Goal: Find specific page/section: Find specific page/section

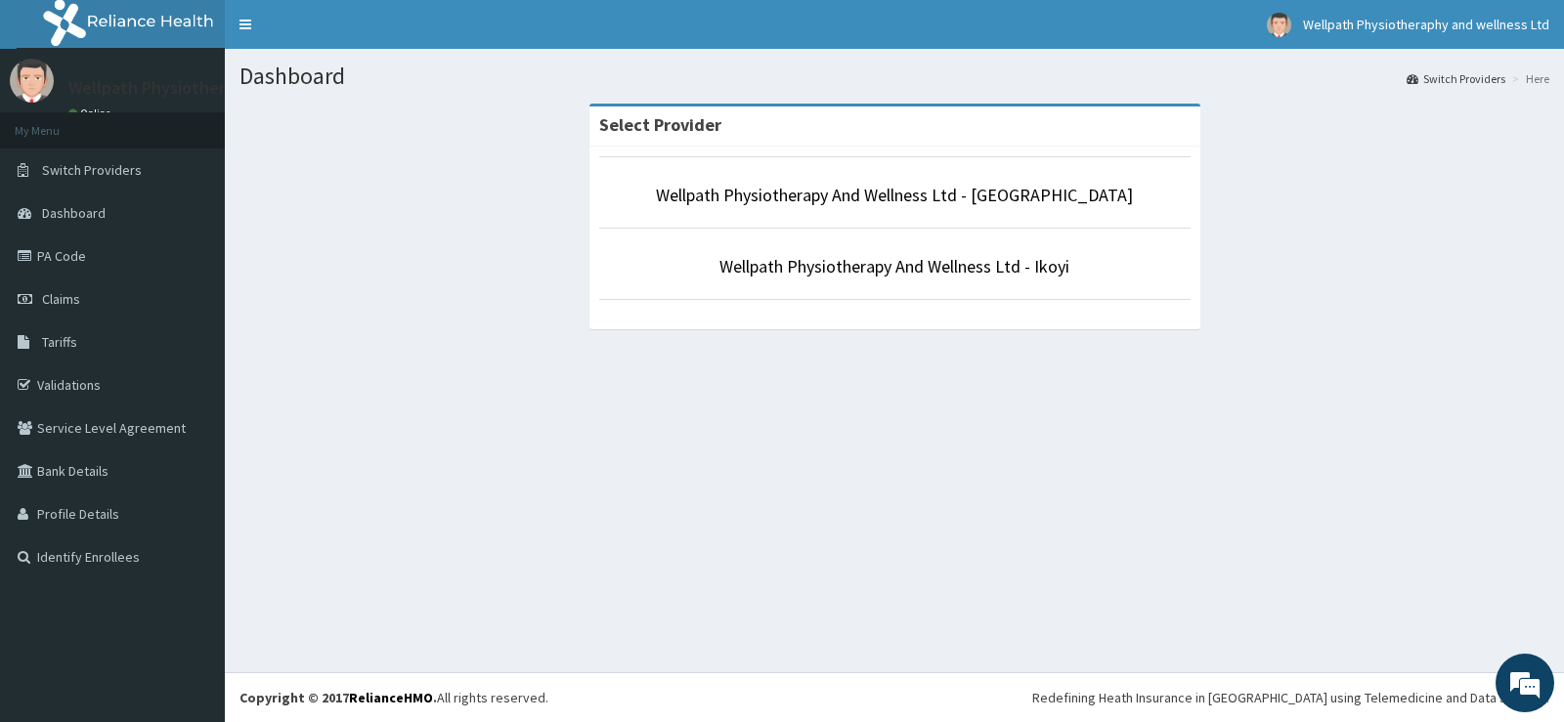
click at [719, 440] on div "Dashboard Switch Providers Here Select Provider Wellpath Physiotherapy And Well…" at bounding box center [894, 360] width 1339 height 623
drag, startPoint x: 719, startPoint y: 440, endPoint x: 1121, endPoint y: 456, distance: 402.0
click at [1121, 456] on div "Dashboard Switch Providers Here Select Provider Wellpath Physiotherapy And Well…" at bounding box center [894, 360] width 1339 height 623
click at [821, 273] on link "Wellpath Physiotherapy And Wellness Ltd - Ikoyi" at bounding box center [894, 266] width 350 height 22
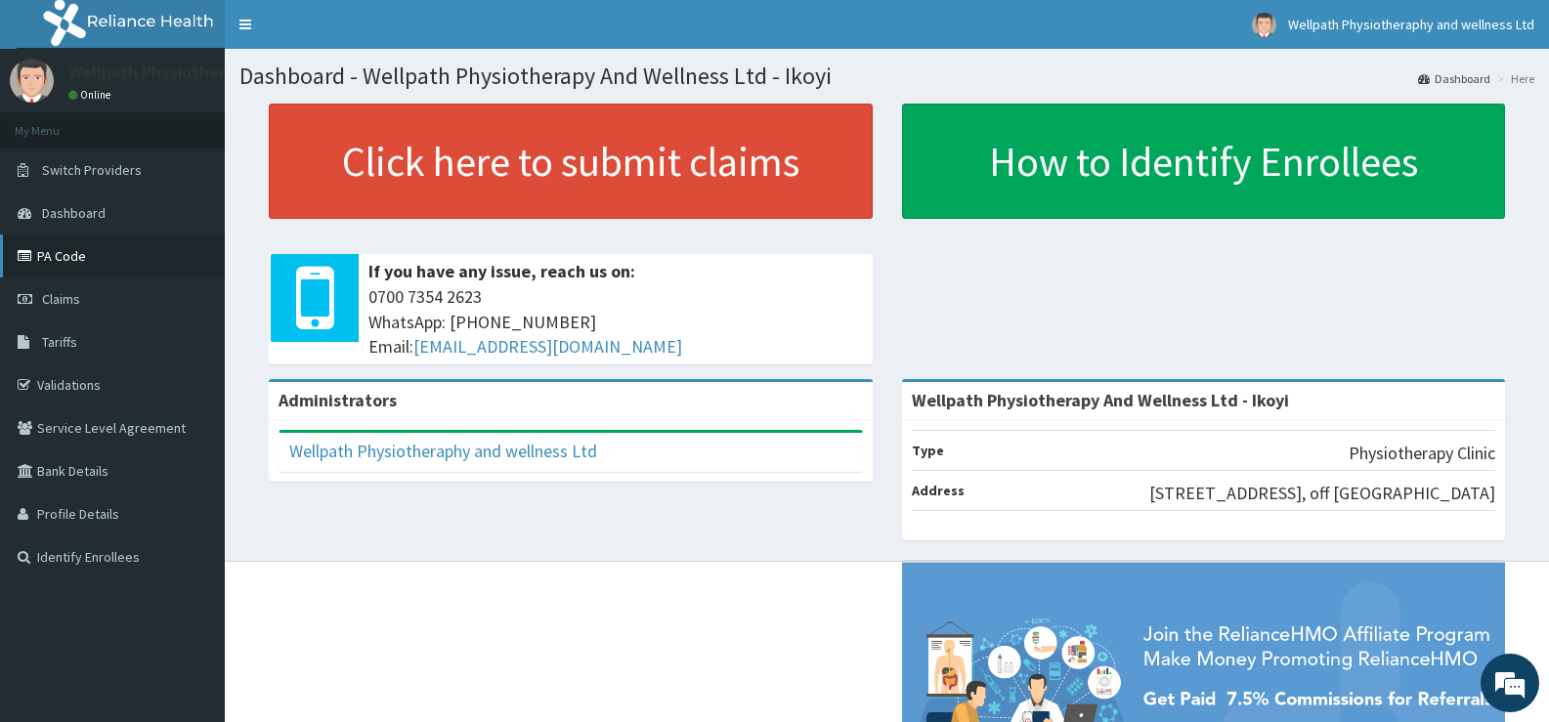
drag, startPoint x: 0, startPoint y: 0, endPoint x: 48, endPoint y: 261, distance: 265.3
click at [48, 261] on link "PA Code" at bounding box center [112, 256] width 225 height 43
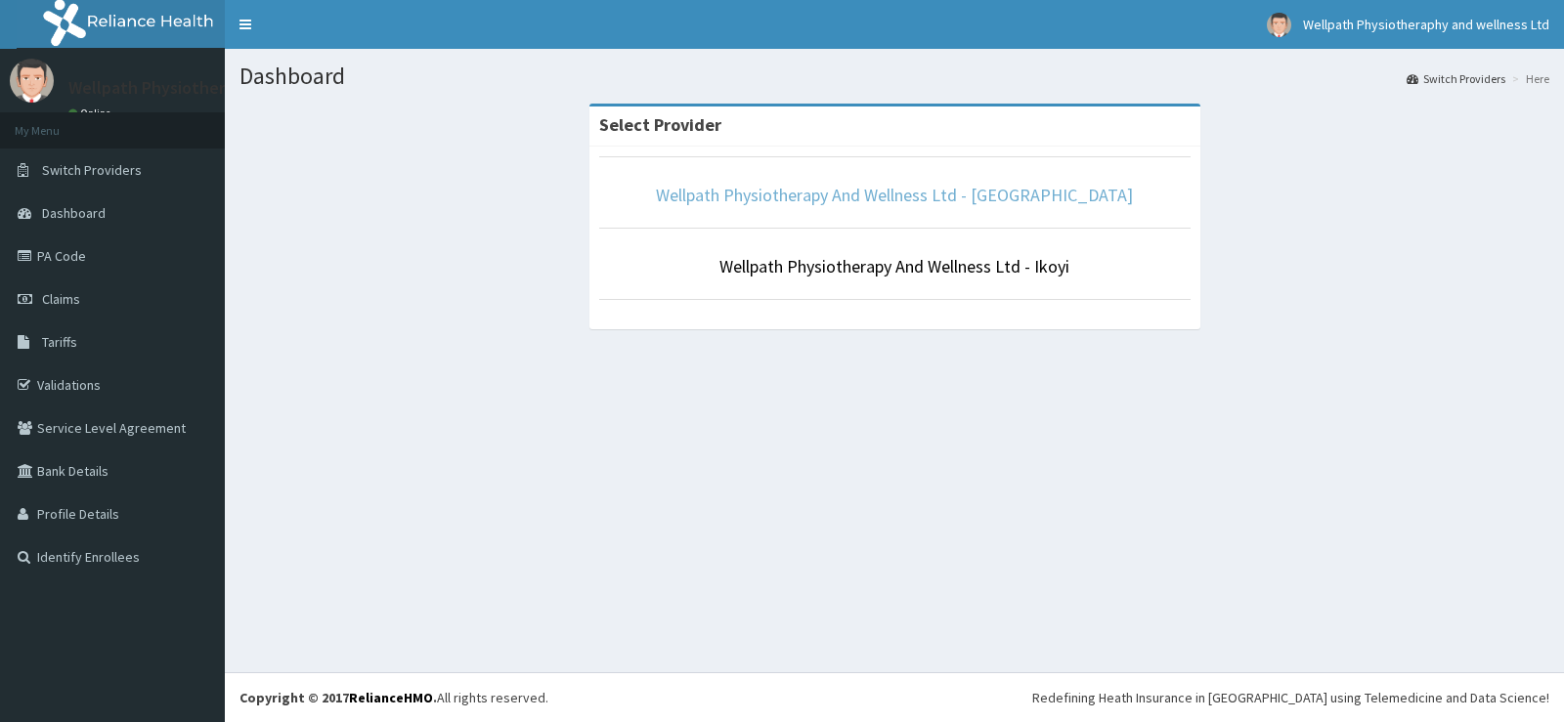
click at [933, 199] on link "Wellpath Physiotherapy And Wellness Ltd - Lekki" at bounding box center [894, 195] width 477 height 22
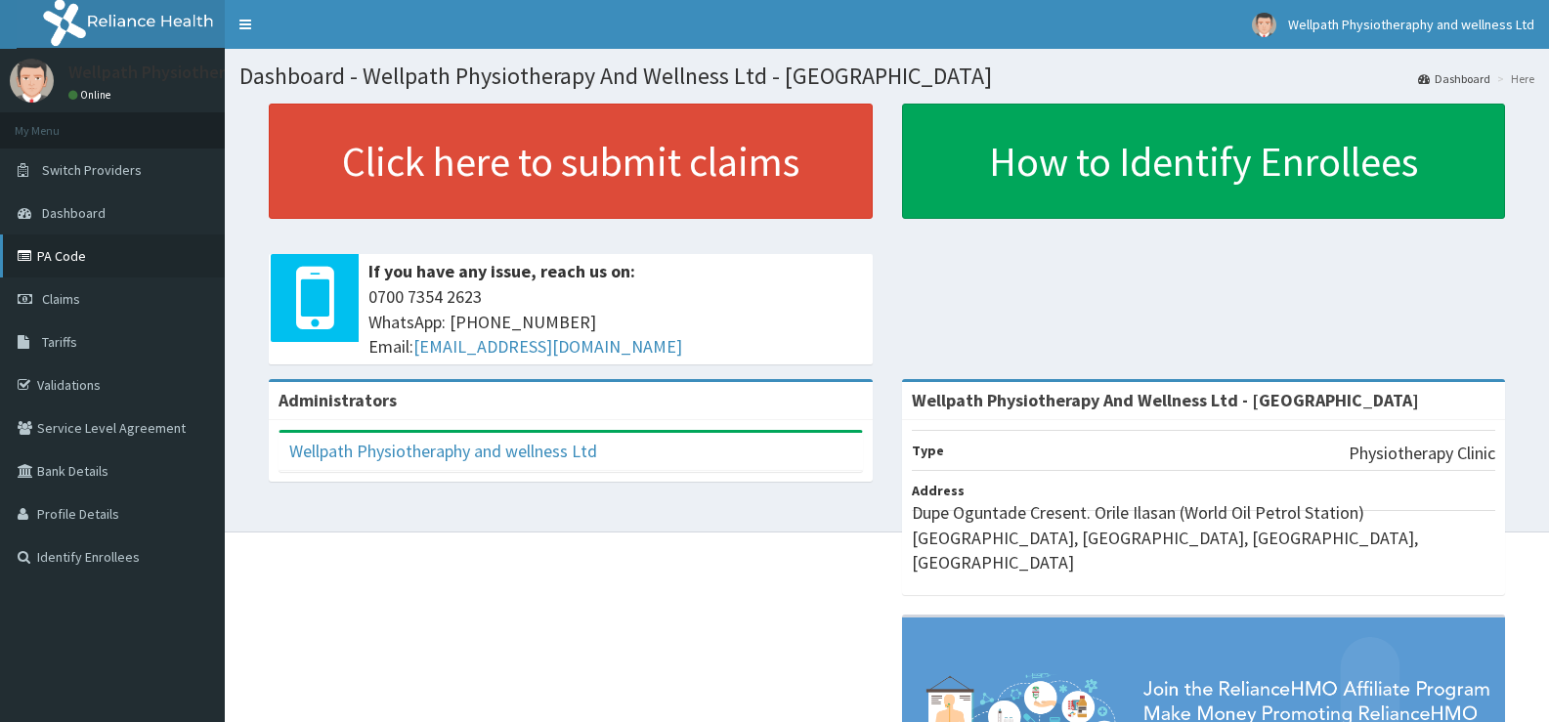
click at [81, 264] on link "PA Code" at bounding box center [112, 256] width 225 height 43
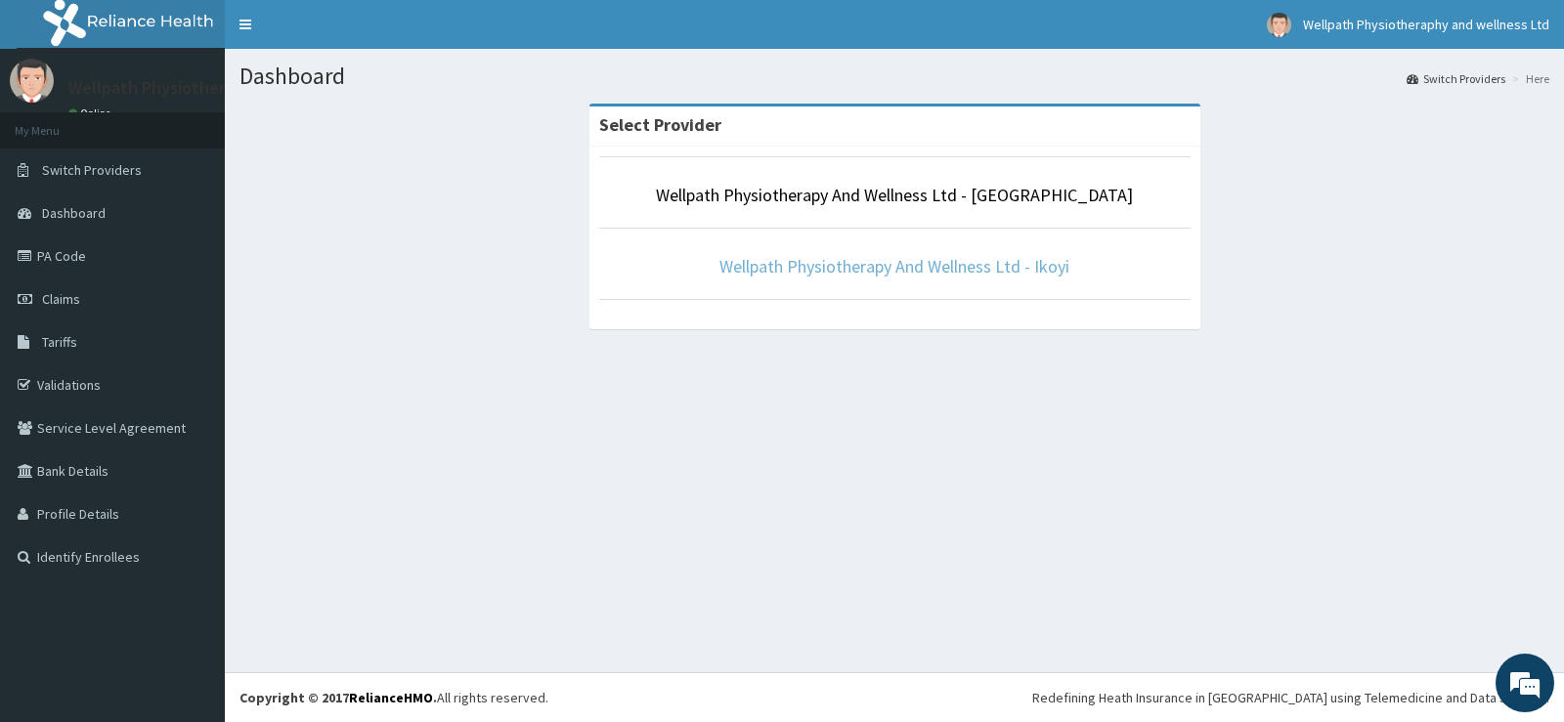
click at [751, 262] on link "Wellpath Physiotherapy And Wellness Ltd - Ikoyi" at bounding box center [894, 266] width 350 height 22
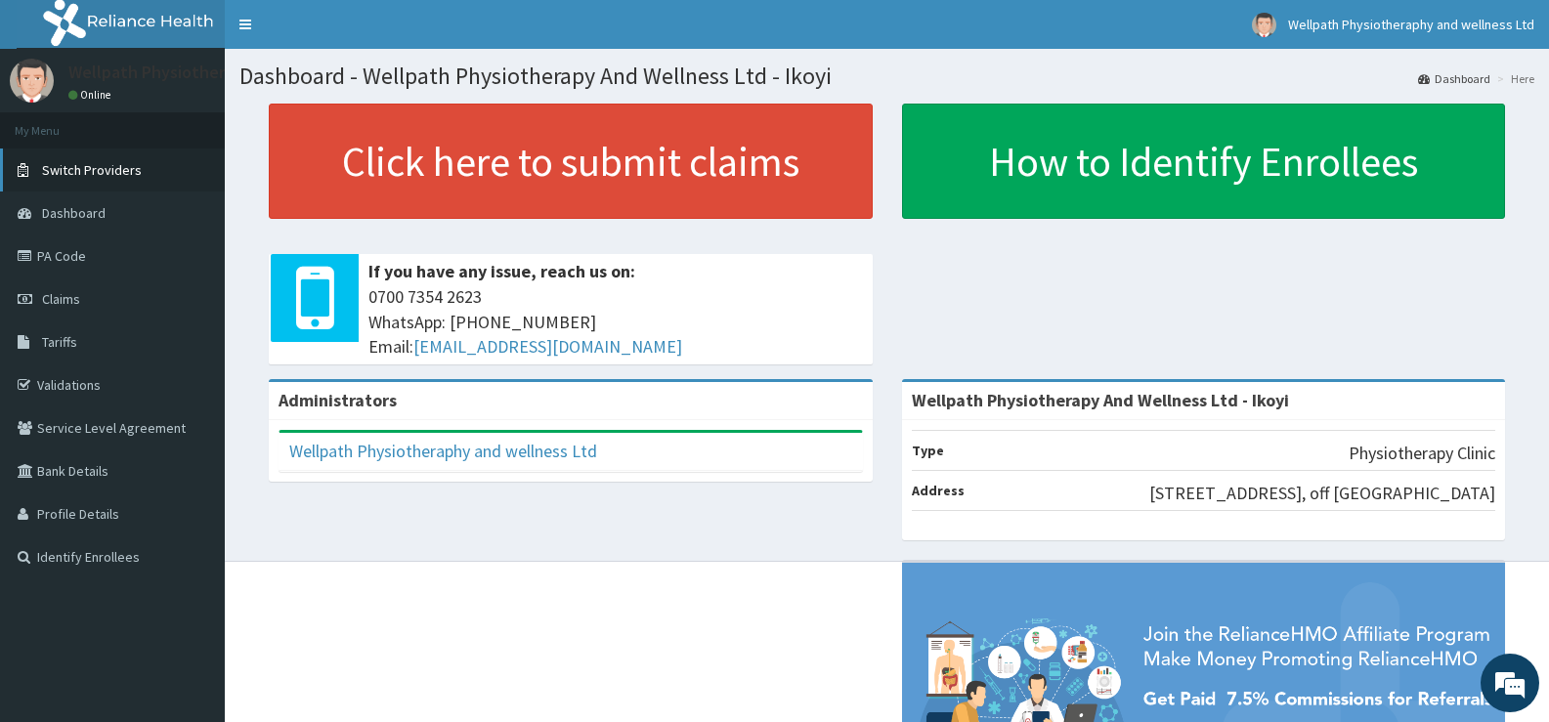
click at [92, 169] on span "Switch Providers" at bounding box center [92, 170] width 100 height 18
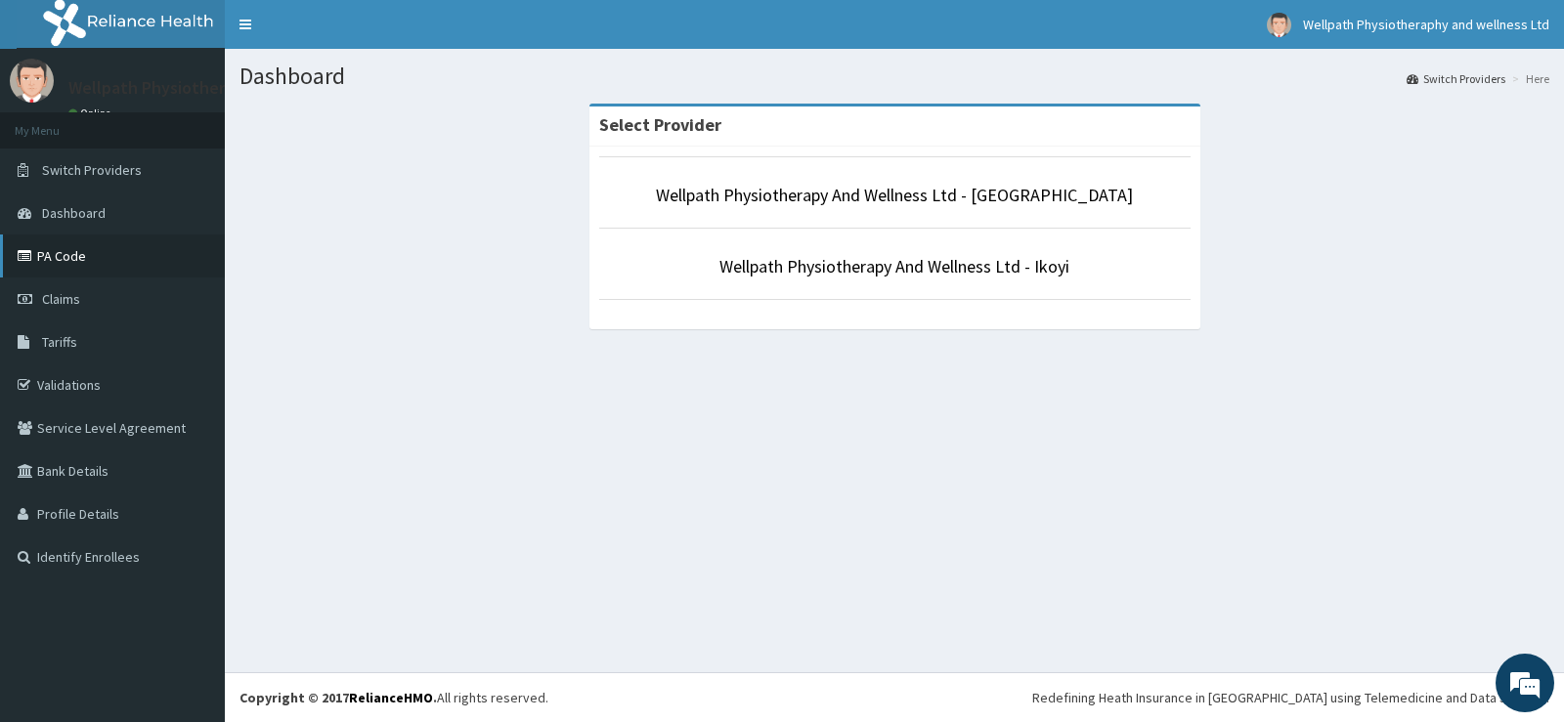
click at [98, 256] on link "PA Code" at bounding box center [112, 256] width 225 height 43
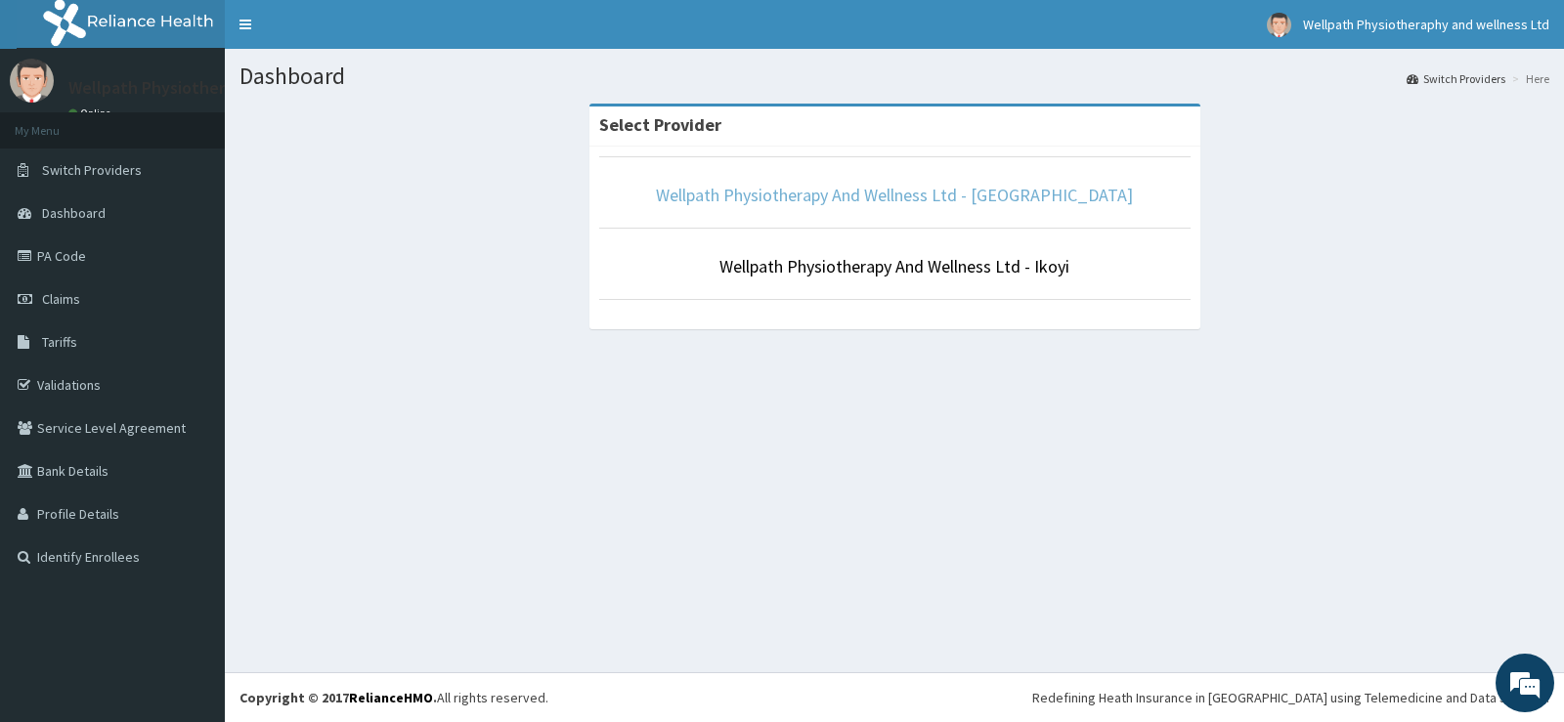
click at [936, 189] on link "Wellpath Physiotherapy And Wellness Ltd - Lekki" at bounding box center [894, 195] width 477 height 22
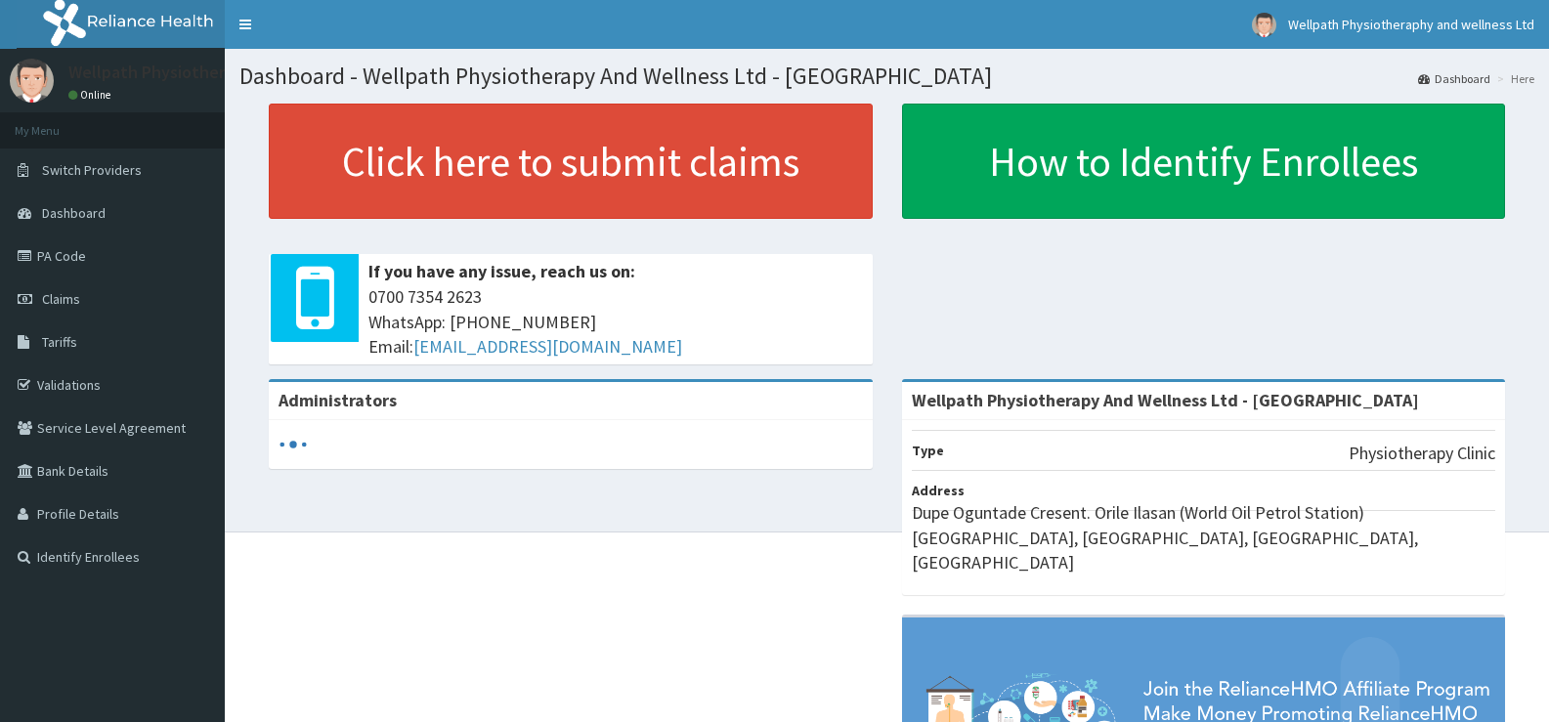
click at [77, 265] on link "PA Code" at bounding box center [112, 256] width 225 height 43
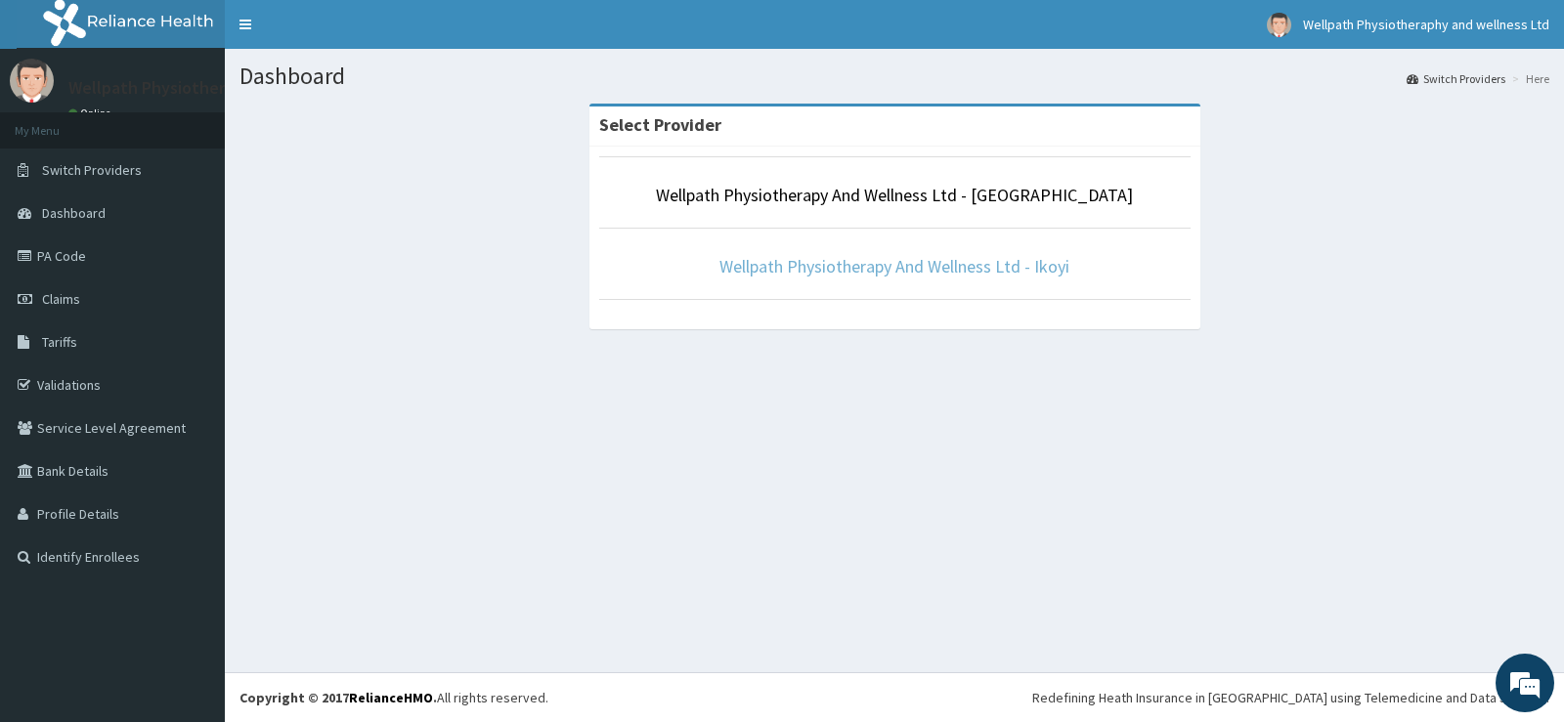
click at [882, 261] on link "Wellpath Physiotherapy And Wellness Ltd - Ikoyi" at bounding box center [894, 266] width 350 height 22
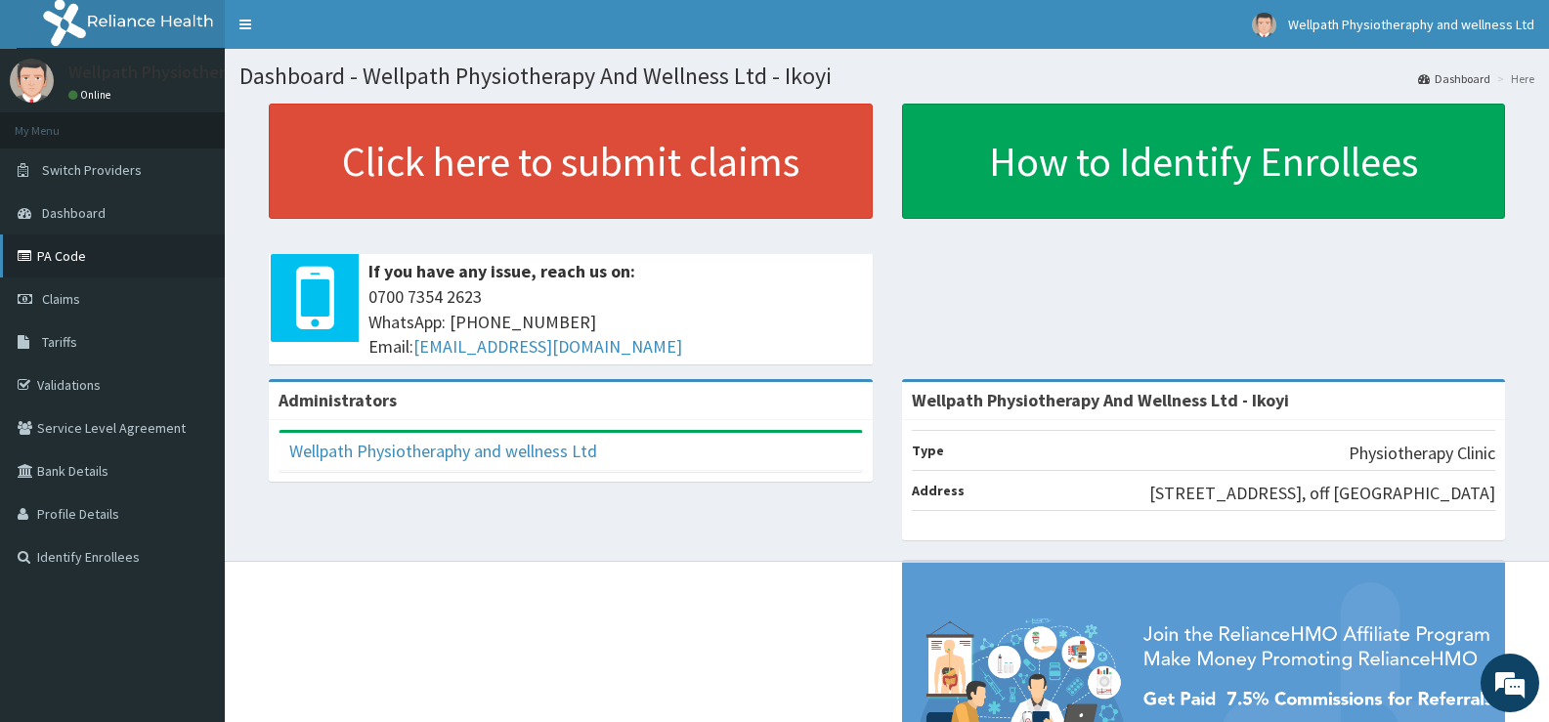
click at [159, 247] on link "PA Code" at bounding box center [112, 256] width 225 height 43
click at [80, 162] on span "Switch Providers" at bounding box center [92, 170] width 100 height 18
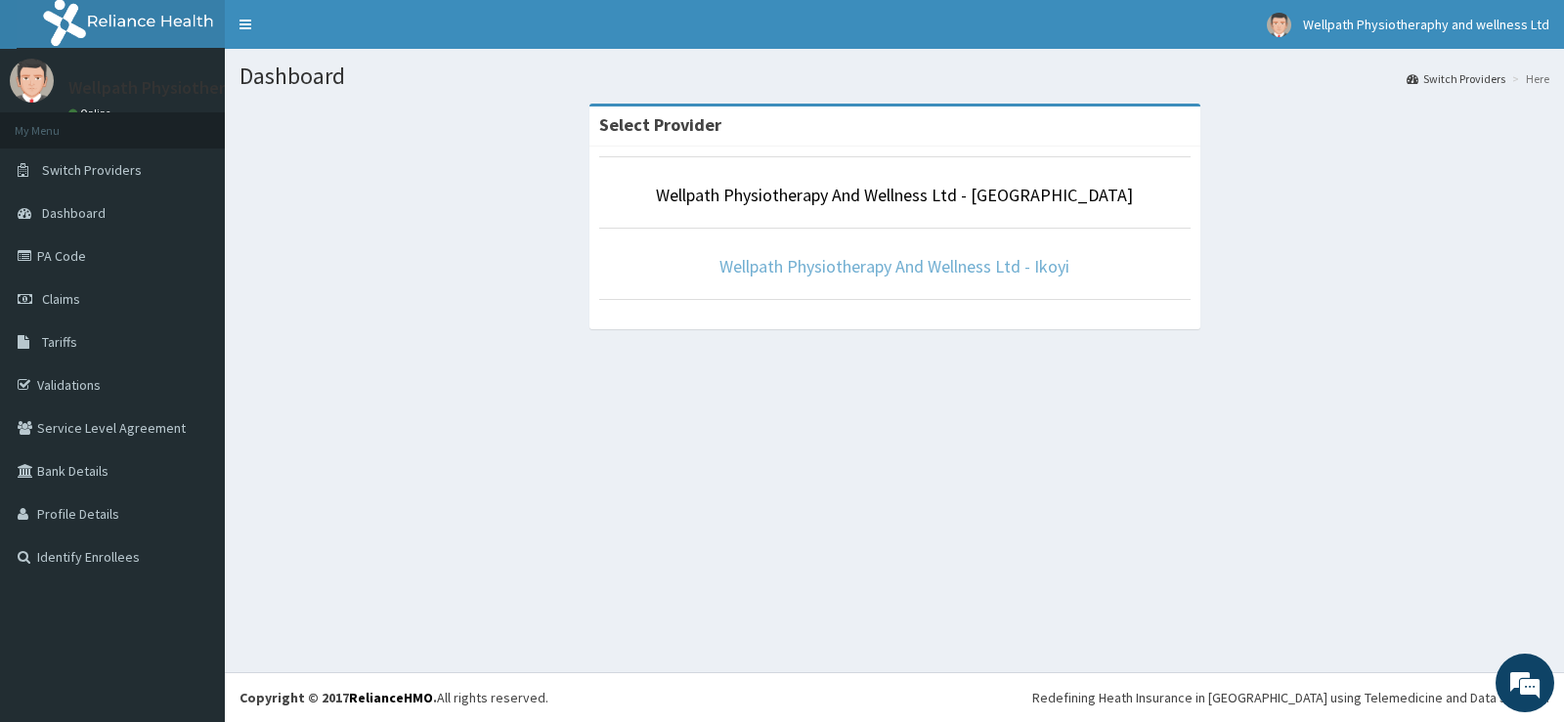
click at [941, 274] on link "Wellpath Physiotherapy And Wellness Ltd - Ikoyi" at bounding box center [894, 266] width 350 height 22
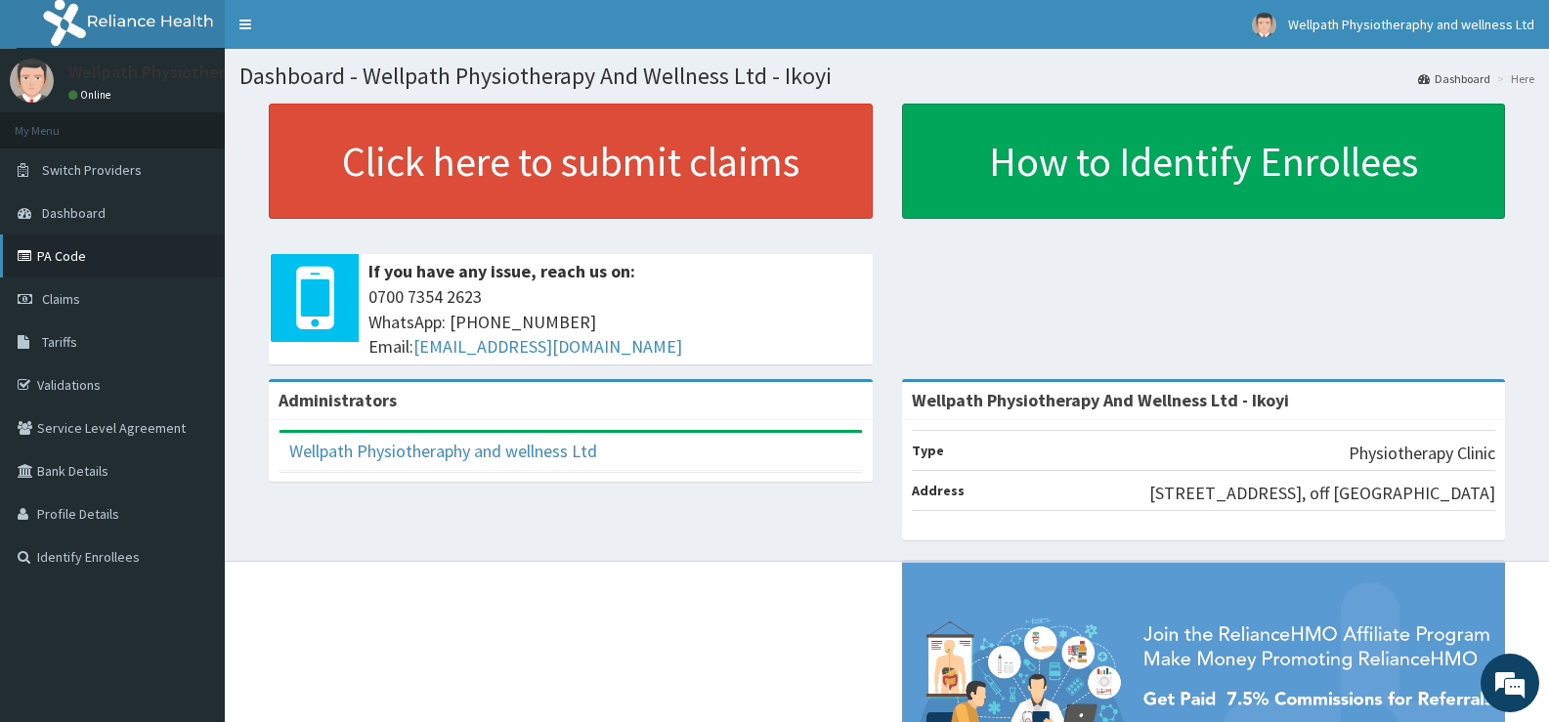
click at [45, 257] on link "PA Code" at bounding box center [112, 256] width 225 height 43
